Goal: Task Accomplishment & Management: Manage account settings

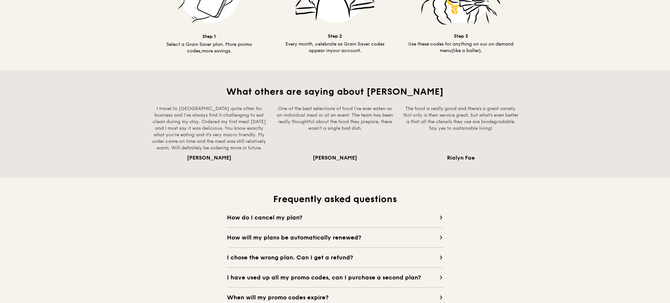
scroll to position [640, 0]
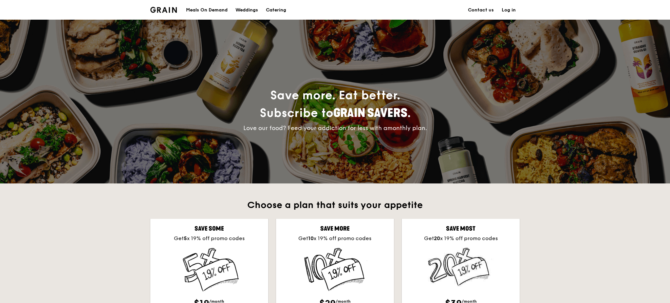
click at [507, 10] on link "Log in" at bounding box center [508, 10] width 22 height 20
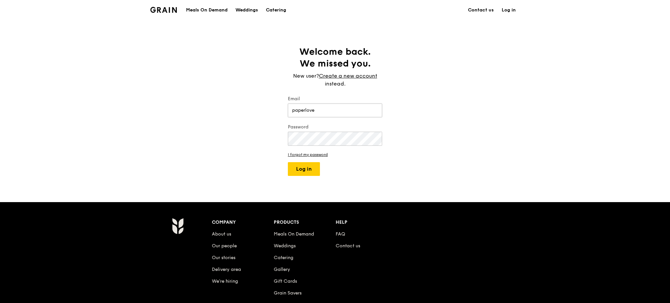
type input "[EMAIL_ADDRESS][DOMAIN_NAME]"
click at [307, 170] on button "Log in" at bounding box center [304, 169] width 32 height 14
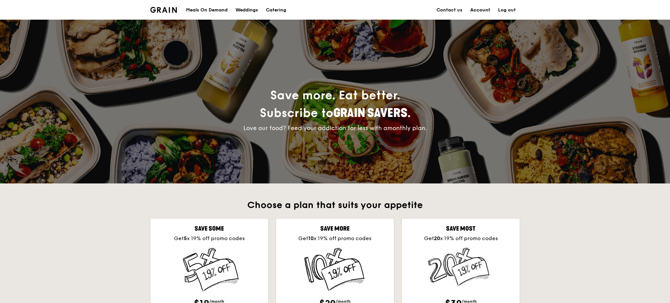
click at [479, 11] on link "Account" at bounding box center [480, 10] width 28 height 20
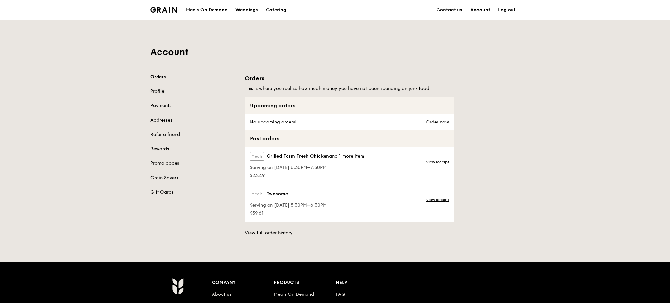
click at [156, 91] on link "Profile" at bounding box center [193, 91] width 86 height 7
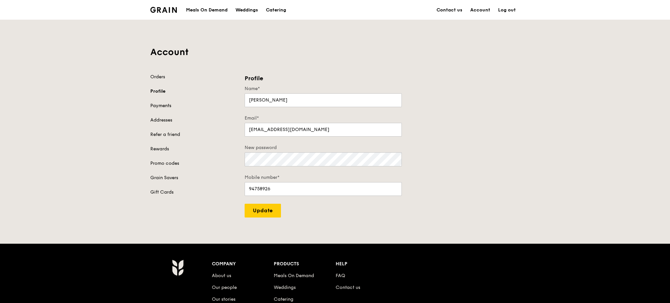
click at [158, 107] on link "Payments" at bounding box center [193, 105] width 86 height 7
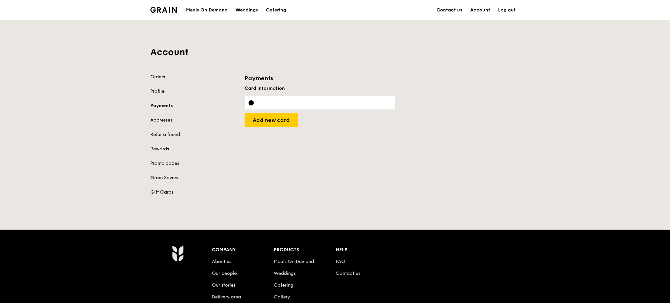
click at [353, 165] on div "Orders Profile Payments Addresses Refer a friend Rewards Promo codes Grain Save…" at bounding box center [334, 139] width 377 height 130
drag, startPoint x: 373, startPoint y: 186, endPoint x: 380, endPoint y: 186, distance: 7.2
click at [373, 186] on div "Orders Profile Payments Addresses Refer a friend Rewards Promo codes Grain Save…" at bounding box center [334, 139] width 377 height 130
click at [313, 99] on div at bounding box center [319, 102] width 151 height 13
click at [346, 181] on div "Orders Profile Payments Addresses Refer a friend Rewards Promo codes Grain Save…" at bounding box center [334, 139] width 377 height 130
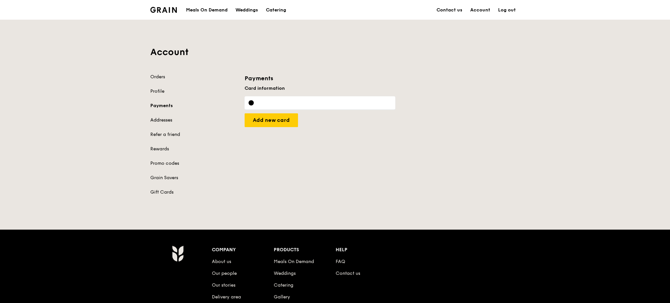
click at [161, 118] on link "Addresses" at bounding box center [193, 120] width 86 height 7
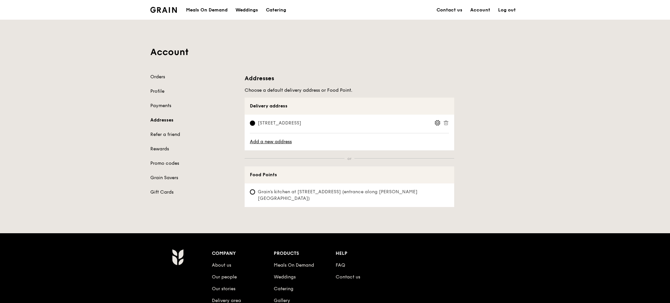
click at [161, 138] on div "Orders Profile Payments Addresses Refer a friend Rewards Promo codes Grain Save…" at bounding box center [193, 135] width 86 height 122
click at [163, 134] on link "Refer a friend" at bounding box center [193, 134] width 86 height 7
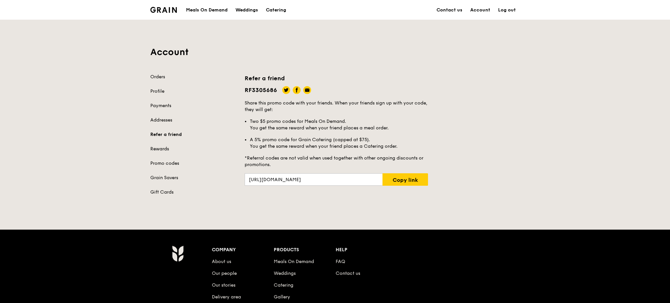
click at [153, 147] on link "Rewards" at bounding box center [193, 149] width 86 height 7
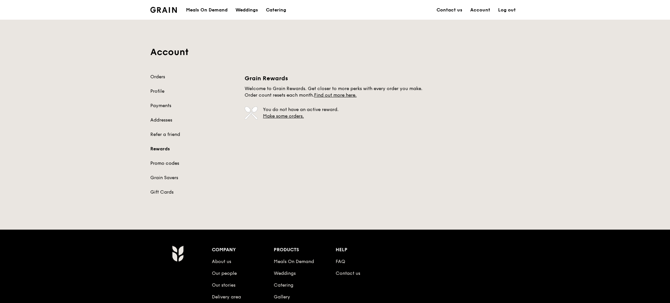
click at [158, 160] on link "Promo codes" at bounding box center [193, 163] width 86 height 7
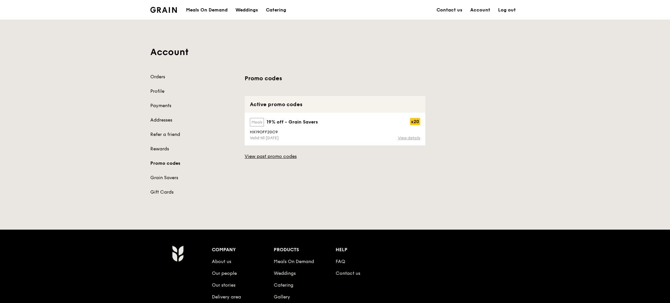
click at [417, 136] on link "View details" at bounding box center [409, 137] width 22 height 5
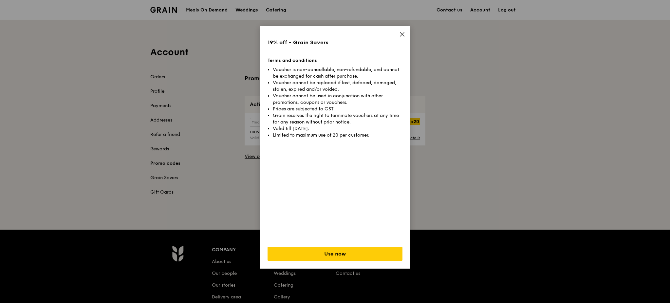
click at [404, 34] on icon at bounding box center [402, 34] width 6 height 6
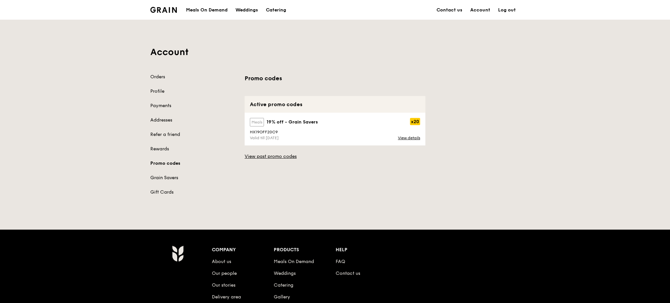
click at [161, 176] on link "Grain Savers" at bounding box center [193, 177] width 86 height 7
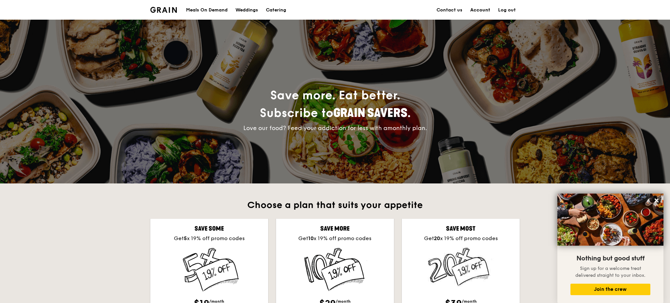
click at [487, 11] on link "Account" at bounding box center [480, 10] width 28 height 20
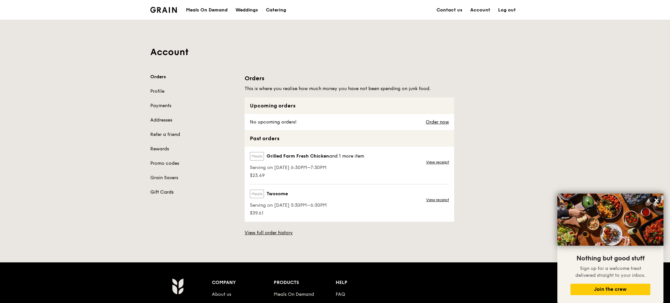
click at [156, 193] on link "Gift Cards" at bounding box center [193, 192] width 86 height 7
